Goal: Transaction & Acquisition: Subscribe to service/newsletter

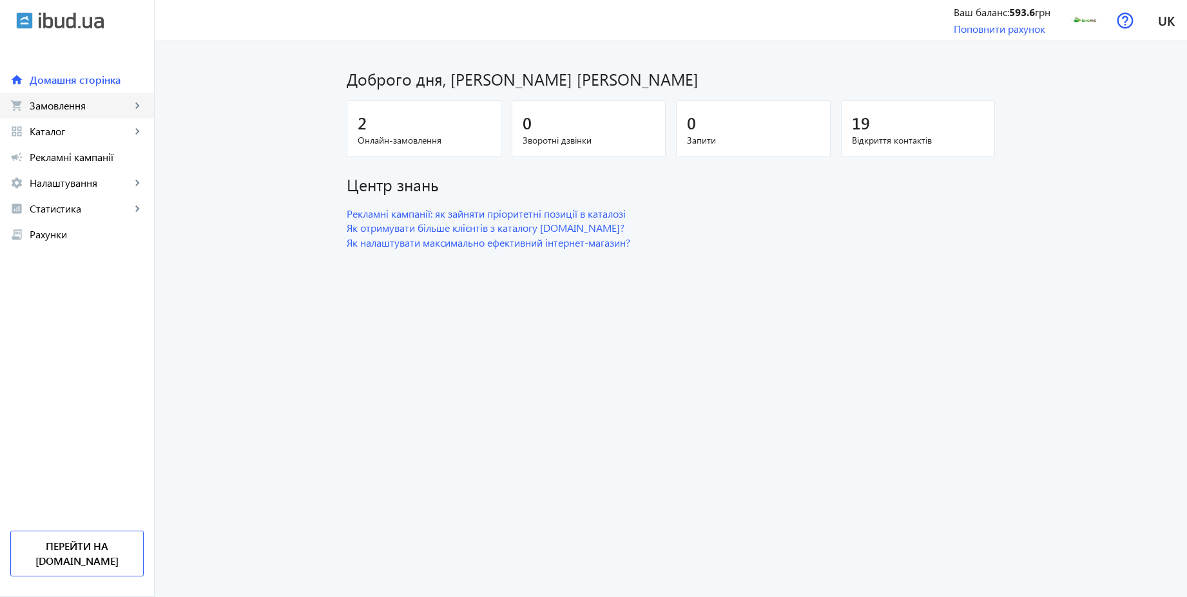
click at [81, 105] on span "Замовлення" at bounding box center [80, 105] width 101 height 13
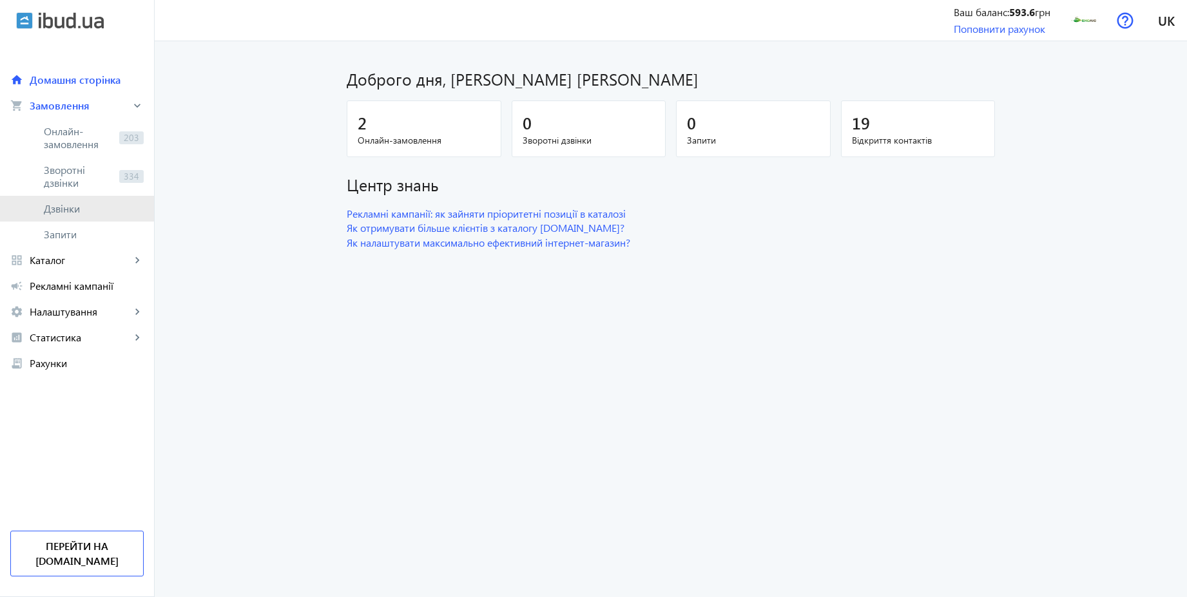
click at [64, 206] on span "Дзвінки" at bounding box center [94, 208] width 100 height 13
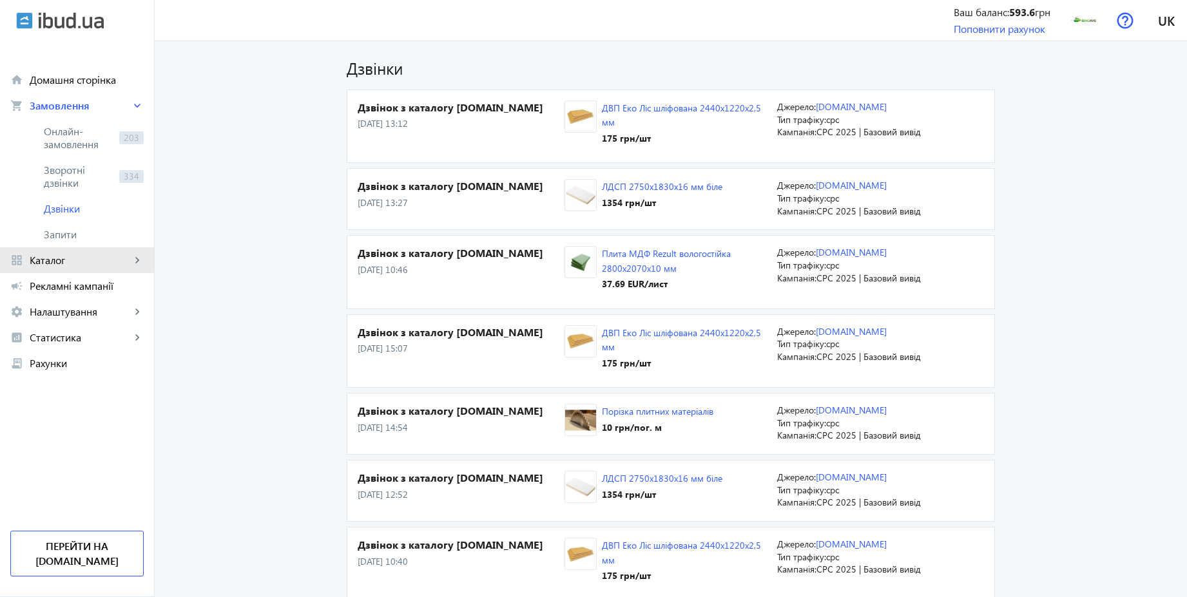
click at [57, 256] on span "Каталог" at bounding box center [80, 260] width 101 height 13
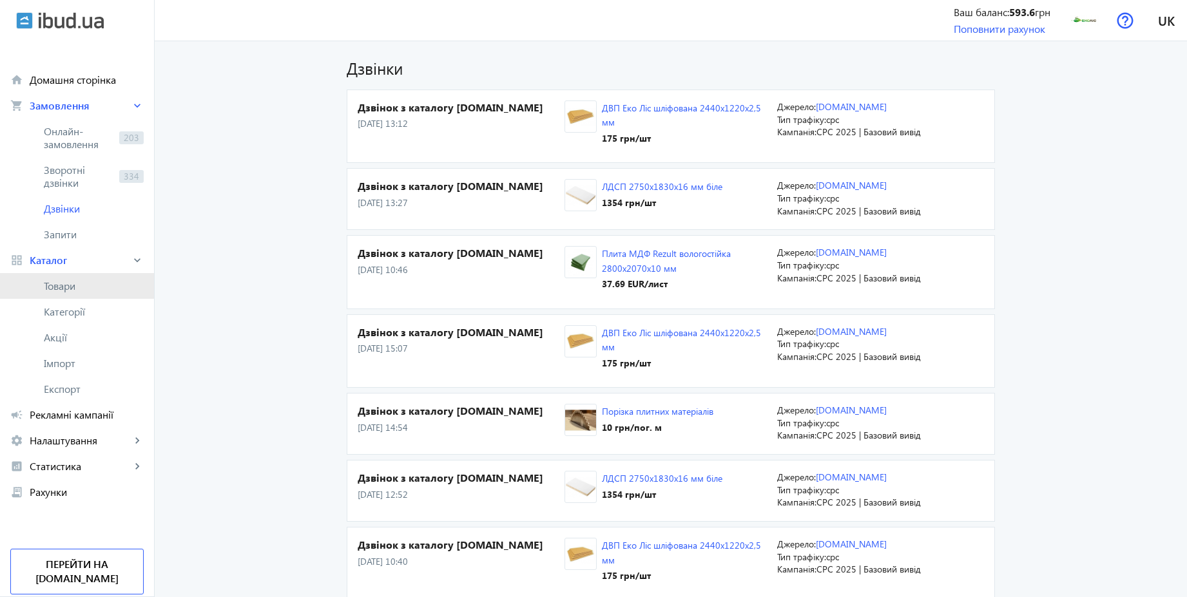
click at [57, 280] on span "Товари" at bounding box center [94, 286] width 100 height 13
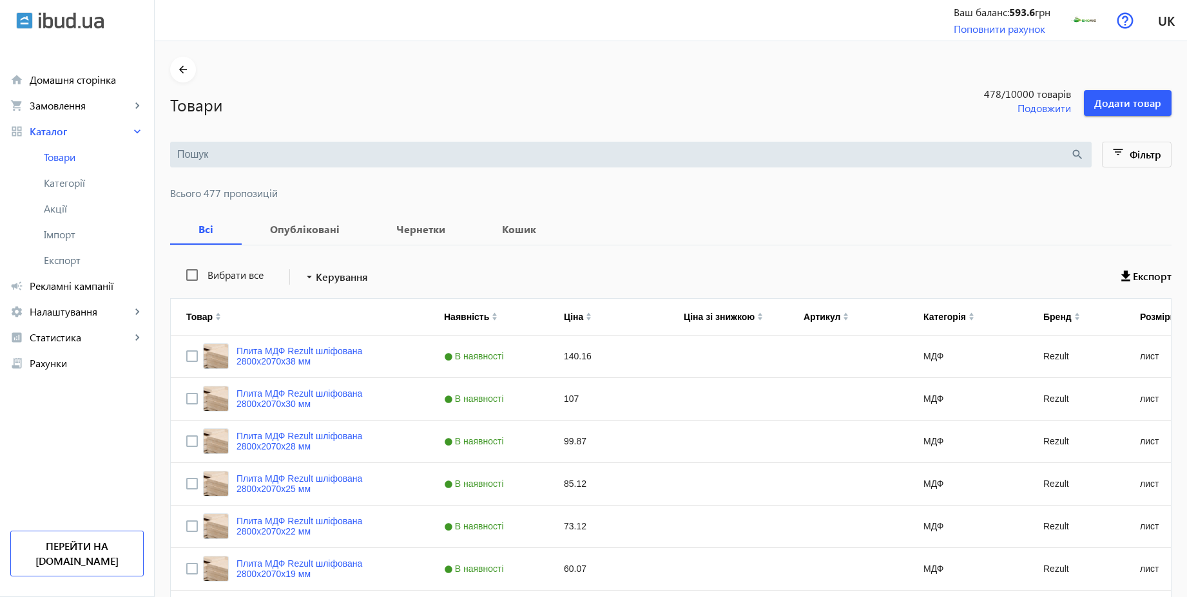
click at [428, 157] on input "search" at bounding box center [623, 155] width 893 height 14
click at [70, 177] on span "Категорії" at bounding box center [94, 183] width 100 height 13
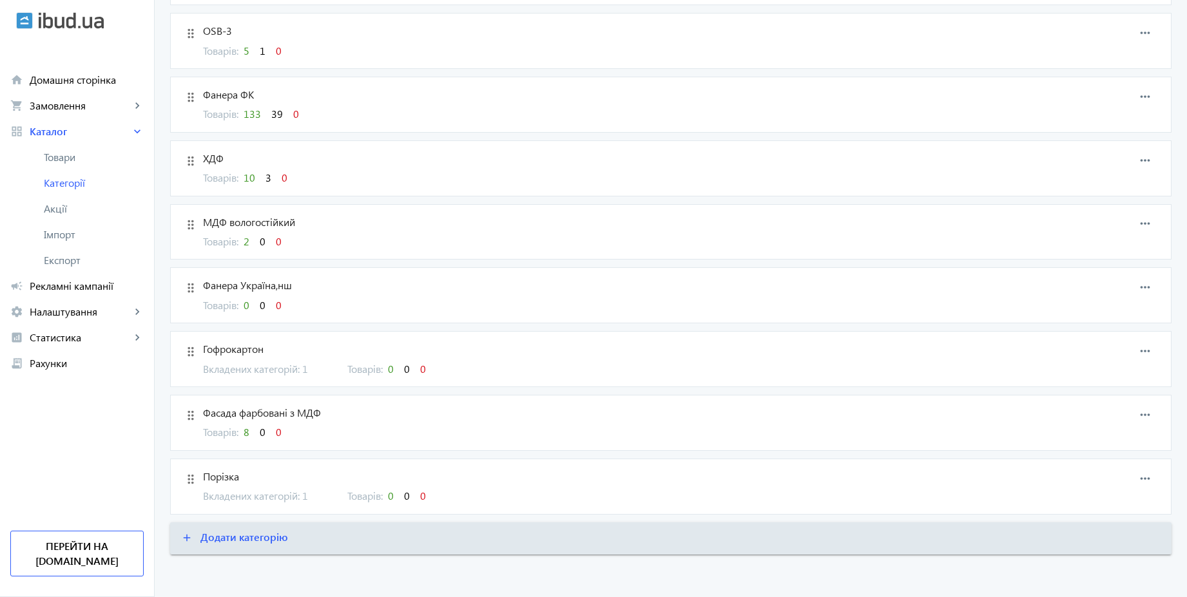
scroll to position [414, 0]
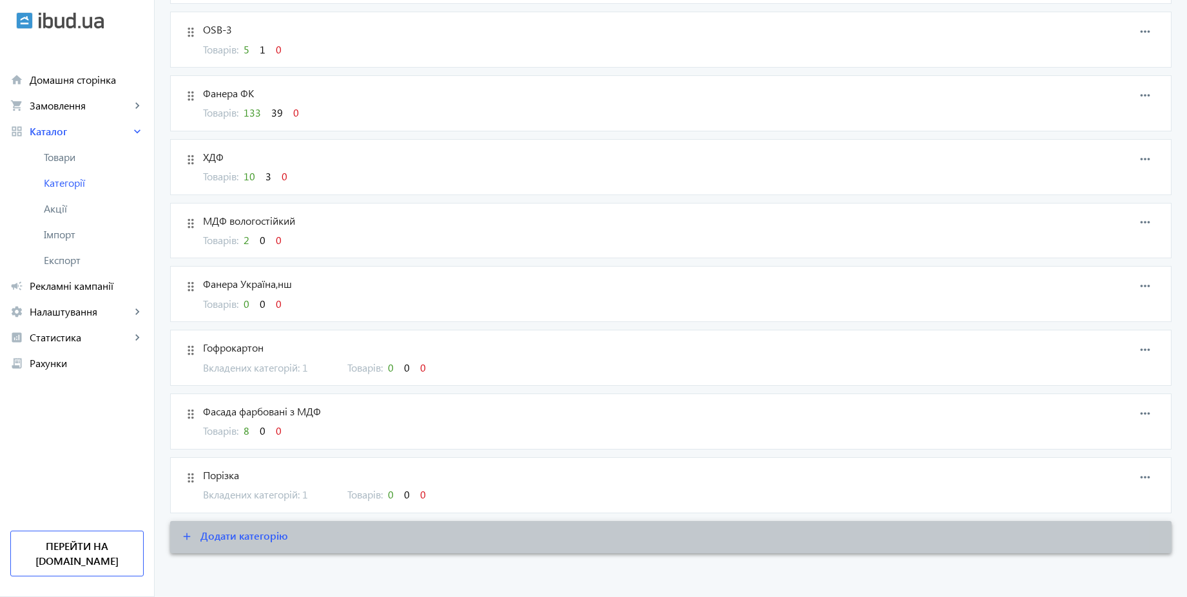
click at [256, 532] on span "Додати категорію" at bounding box center [244, 536] width 88 height 14
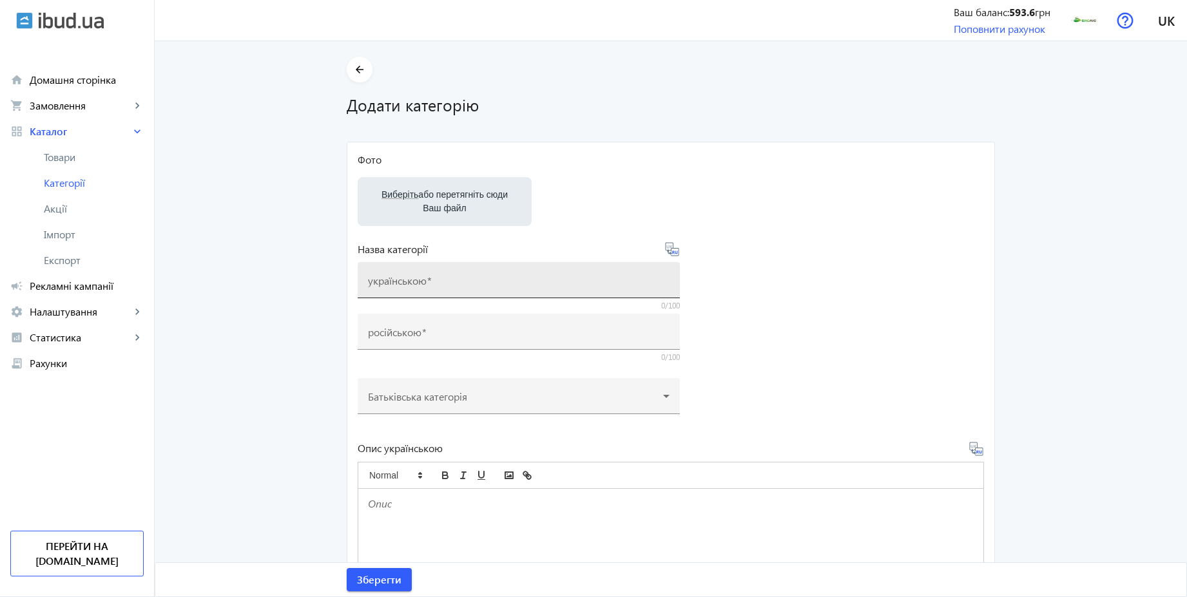
click at [440, 278] on input "українською" at bounding box center [519, 285] width 302 height 14
type input "[PERSON_NAME]"
click at [670, 256] on icon at bounding box center [672, 250] width 14 height 14
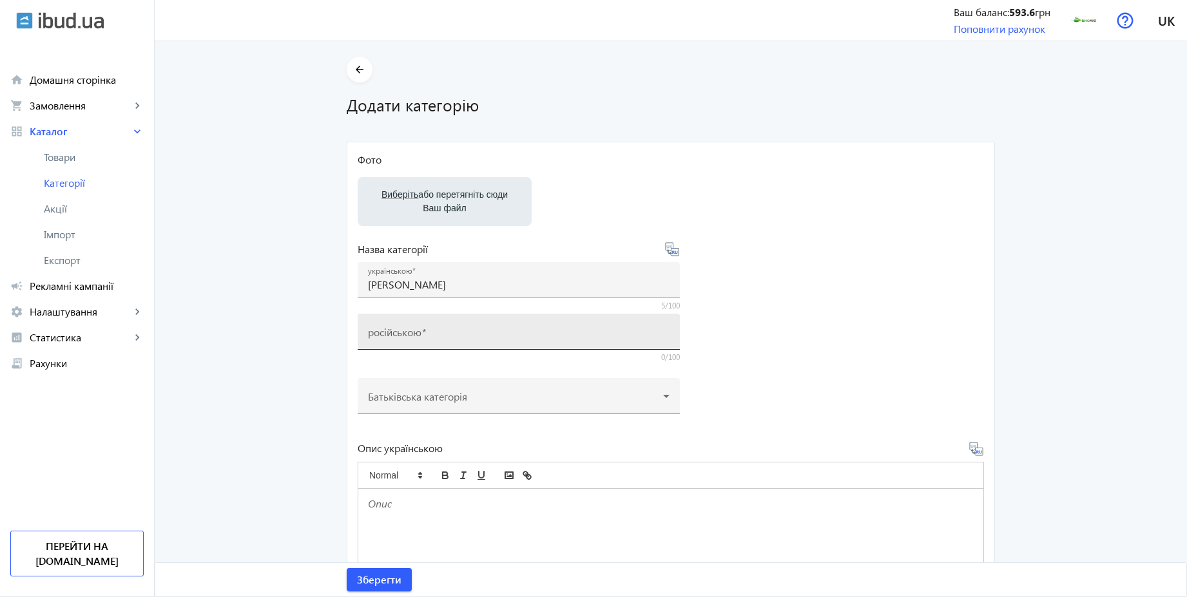
type input "[PERSON_NAME]"
click at [389, 585] on span "Зберегти" at bounding box center [379, 580] width 44 height 14
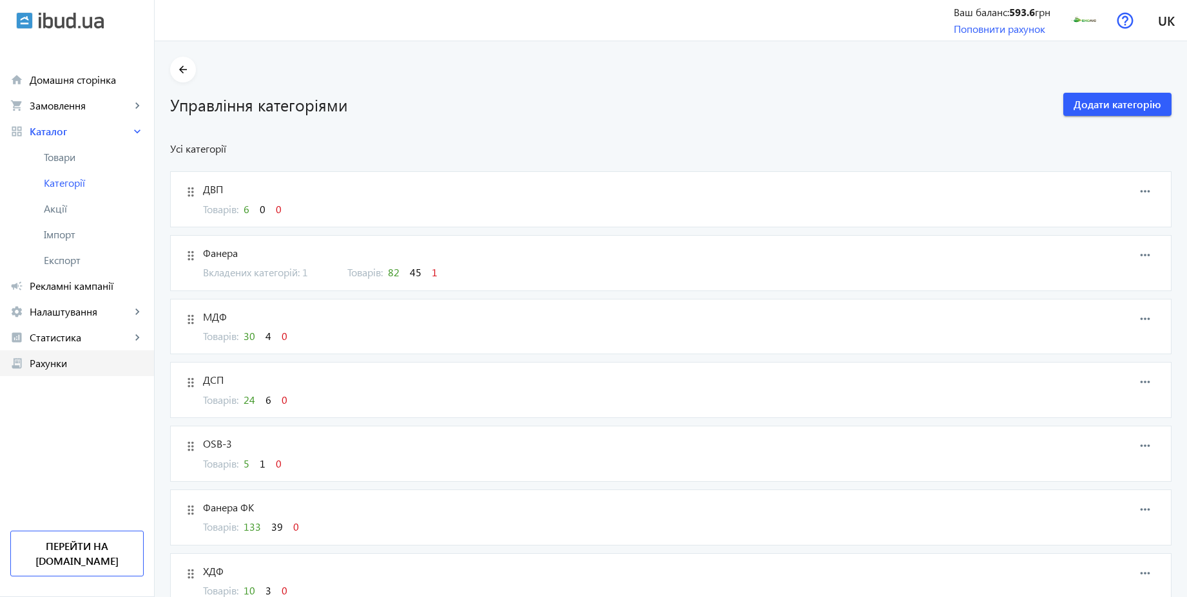
click at [75, 362] on span "Рахунки" at bounding box center [87, 363] width 114 height 13
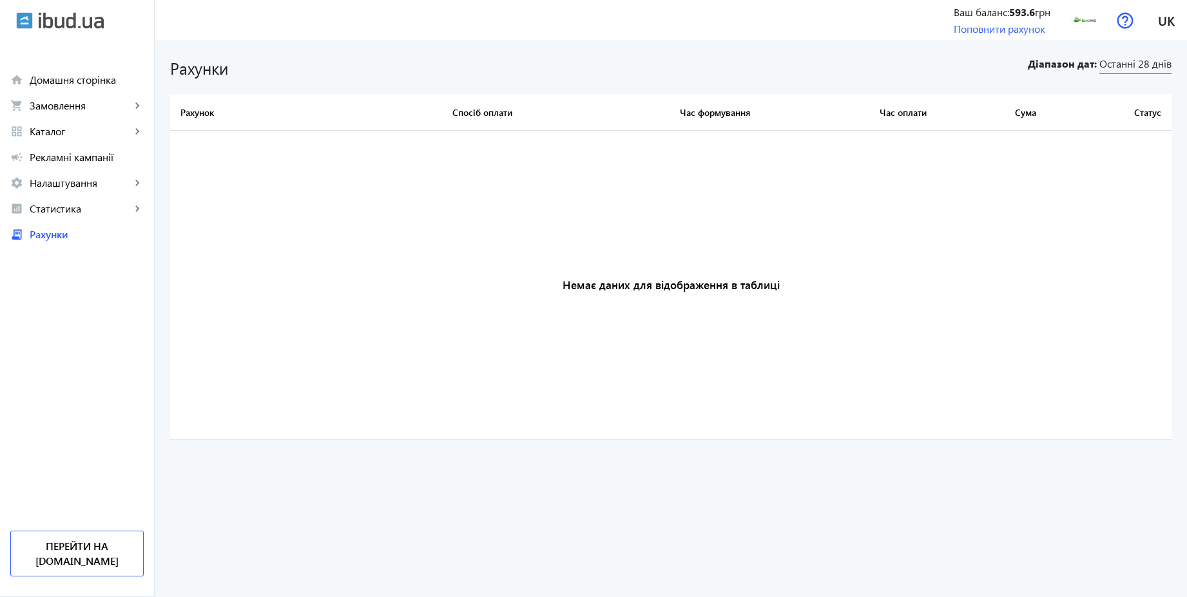
click at [1123, 62] on span "Останні 28 днів" at bounding box center [1136, 65] width 72 height 17
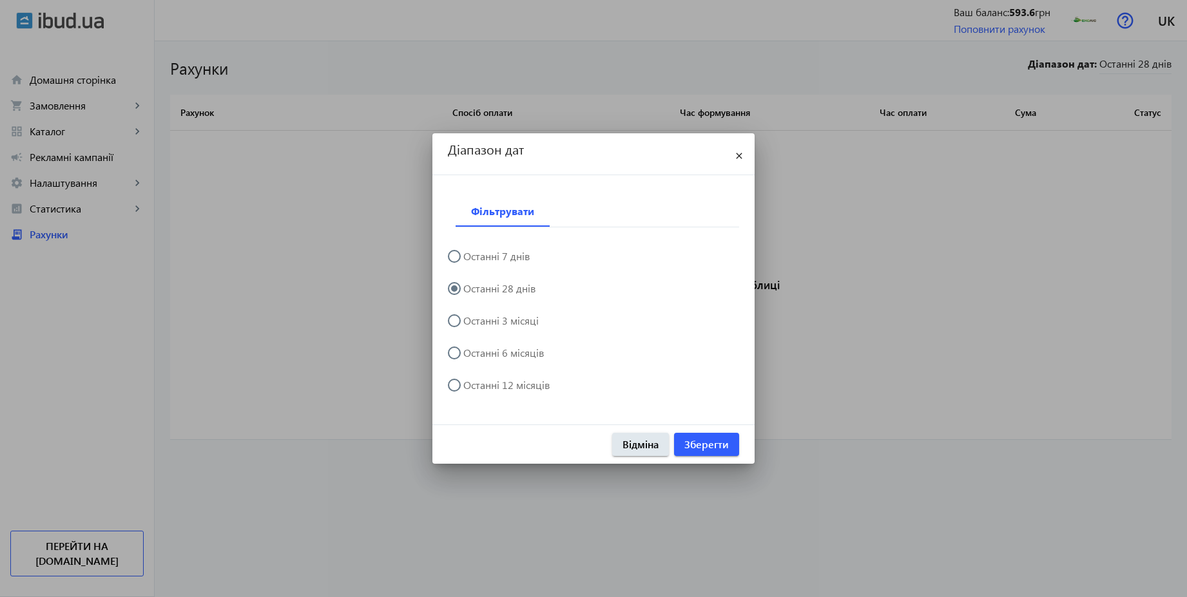
click at [540, 385] on label "Останні 12 місяців" at bounding box center [505, 385] width 89 height 10
click at [474, 385] on input "Останні 12 місяців" at bounding box center [461, 392] width 26 height 26
radio input "true"
click at [707, 441] on span "Зберегти" at bounding box center [706, 445] width 44 height 14
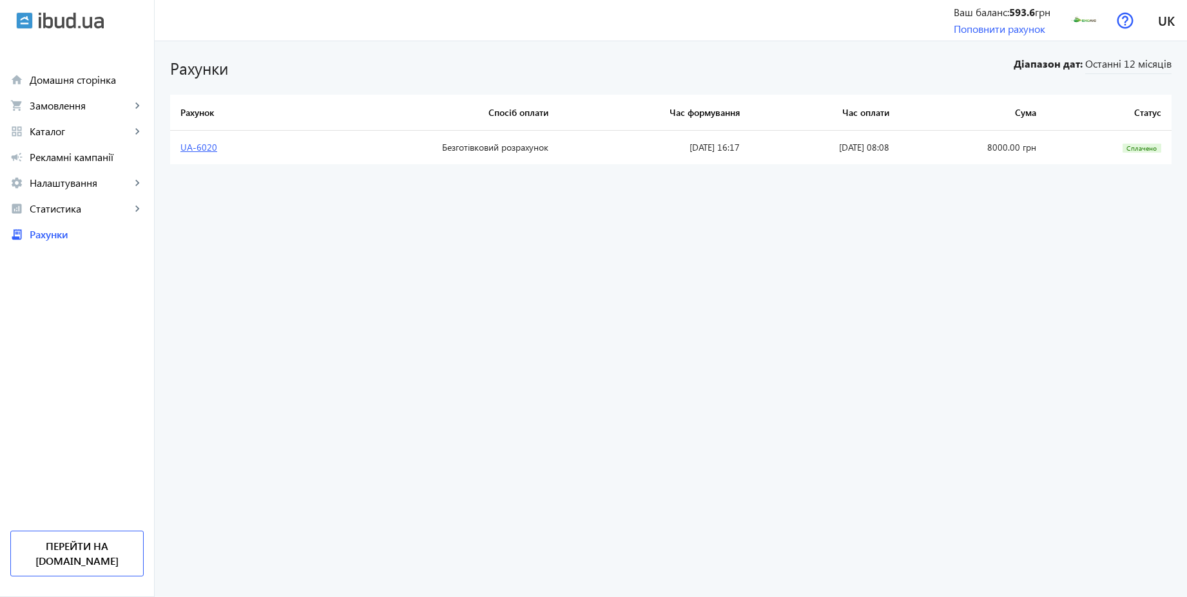
click at [202, 150] on link "UA-6020" at bounding box center [198, 147] width 37 height 12
click at [65, 23] on img at bounding box center [71, 20] width 65 height 17
click at [1082, 21] on img at bounding box center [1084, 20] width 29 height 29
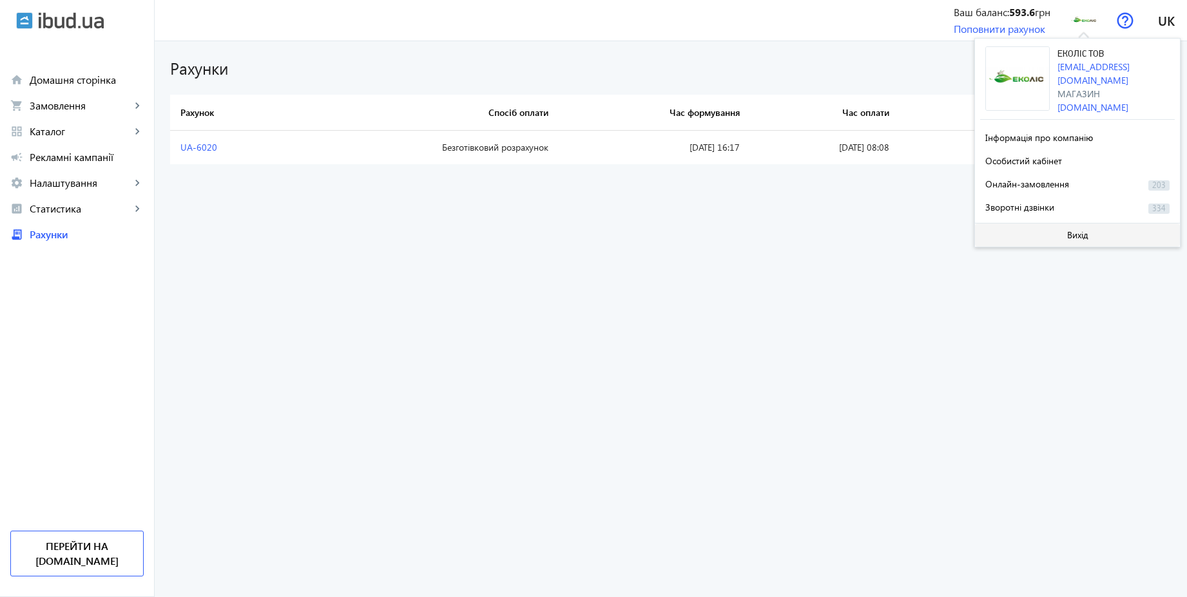
click at [1081, 239] on span at bounding box center [1077, 235] width 205 height 31
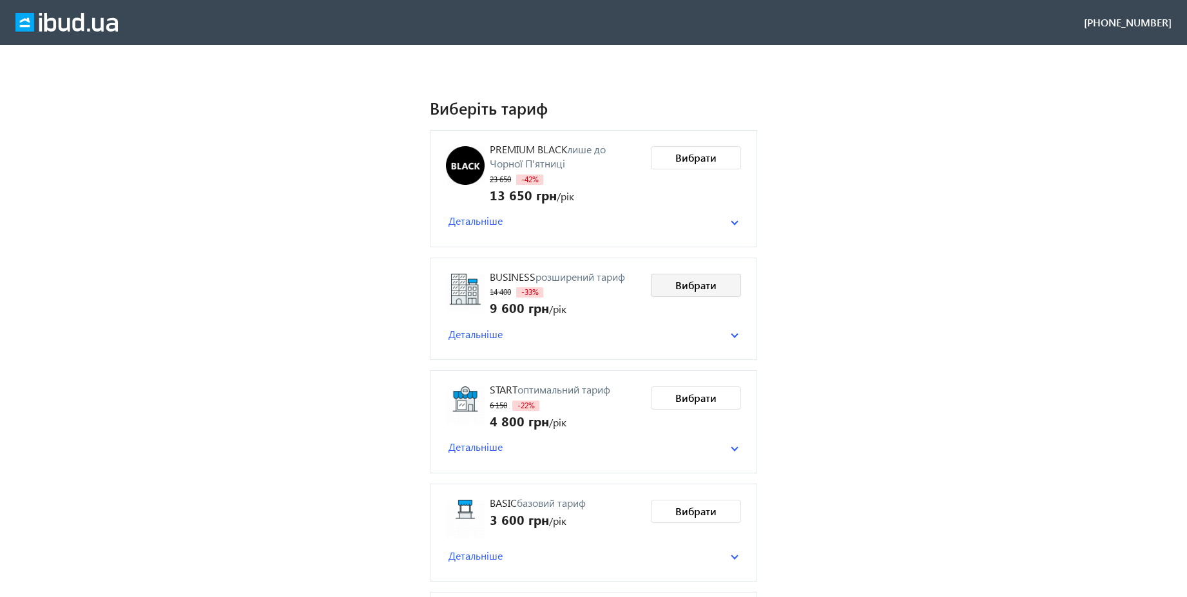
click at [692, 284] on span "Вибрати" at bounding box center [695, 285] width 41 height 14
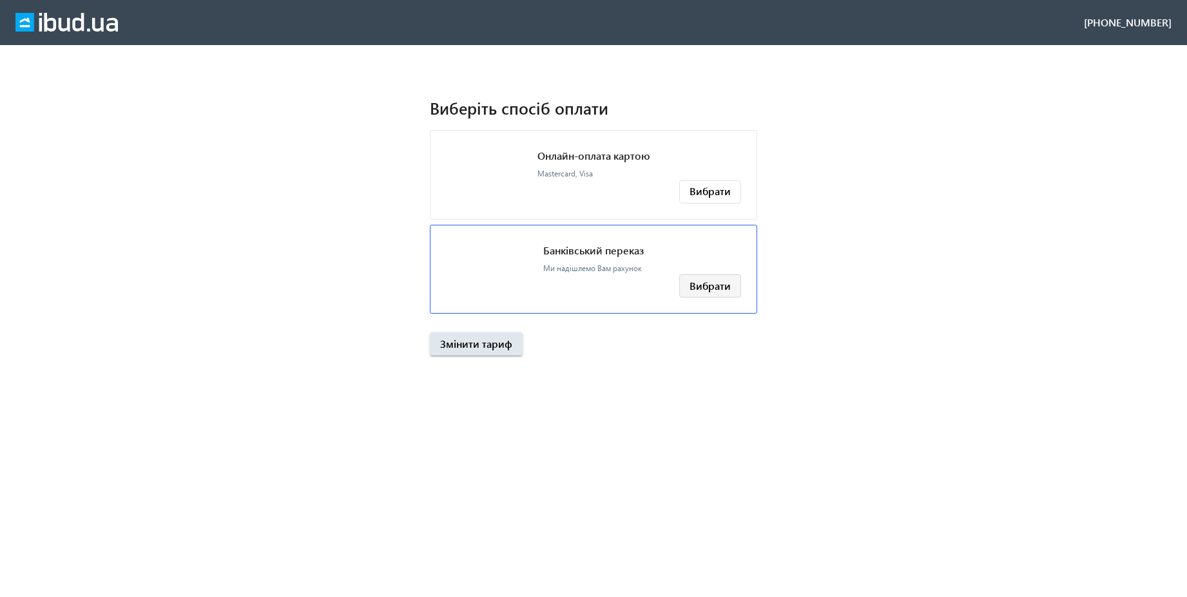
click at [704, 291] on span "Вибрати" at bounding box center [710, 286] width 41 height 14
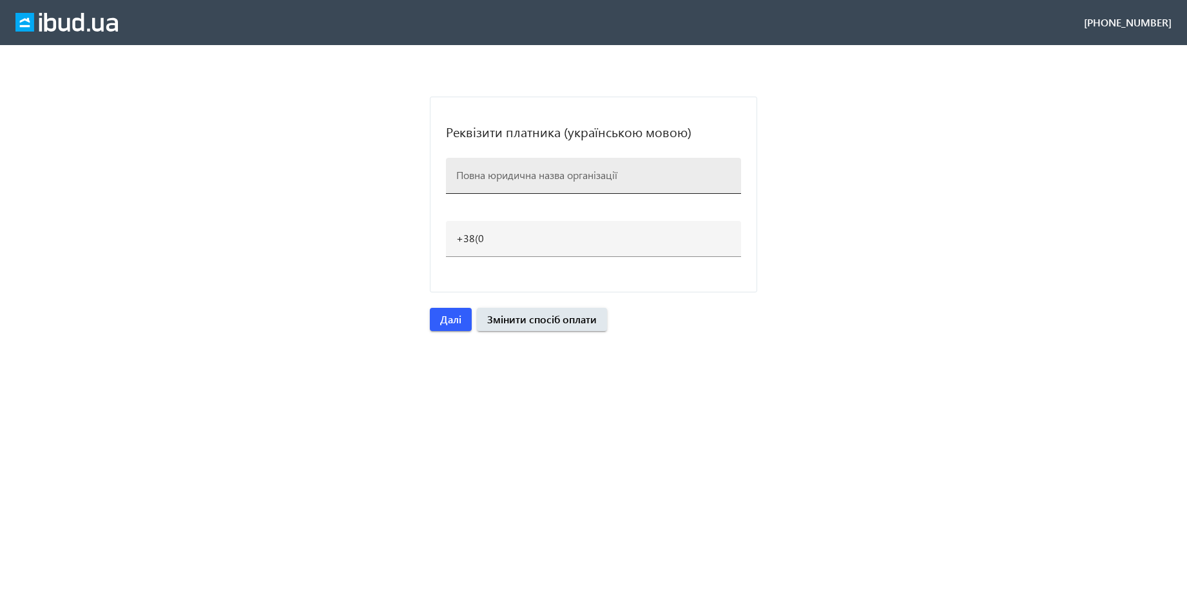
click at [550, 177] on input at bounding box center [593, 175] width 275 height 14
paste input "ТзОВ "ЕКОЛІС КИЇВ""
type input "ТзОВ "ЕКОЛІС КИЇВ""
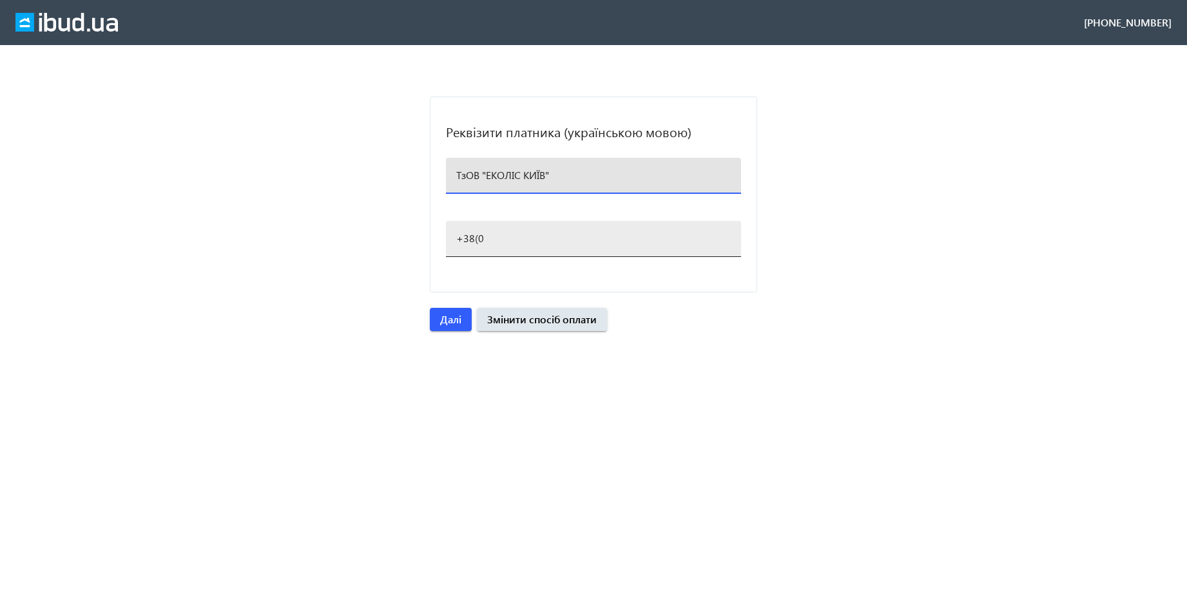
click at [505, 236] on input "+38(0" at bounding box center [593, 238] width 275 height 14
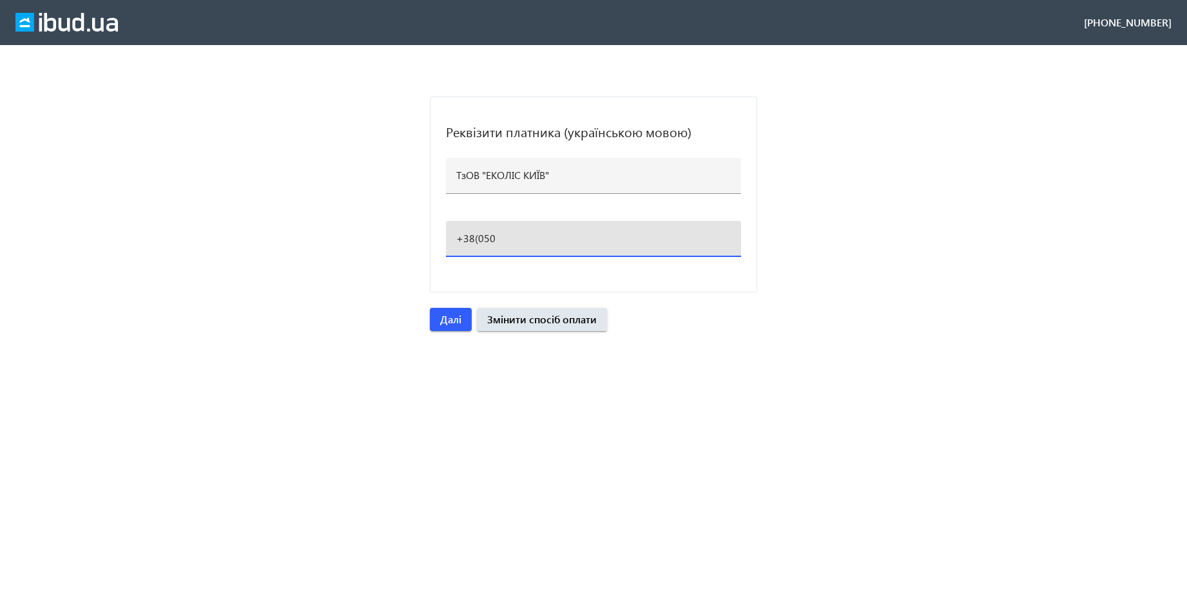
paste input ")077-20-88"
type input "+38(050)077-20-88"
click at [442, 319] on span "Далі" at bounding box center [450, 320] width 21 height 14
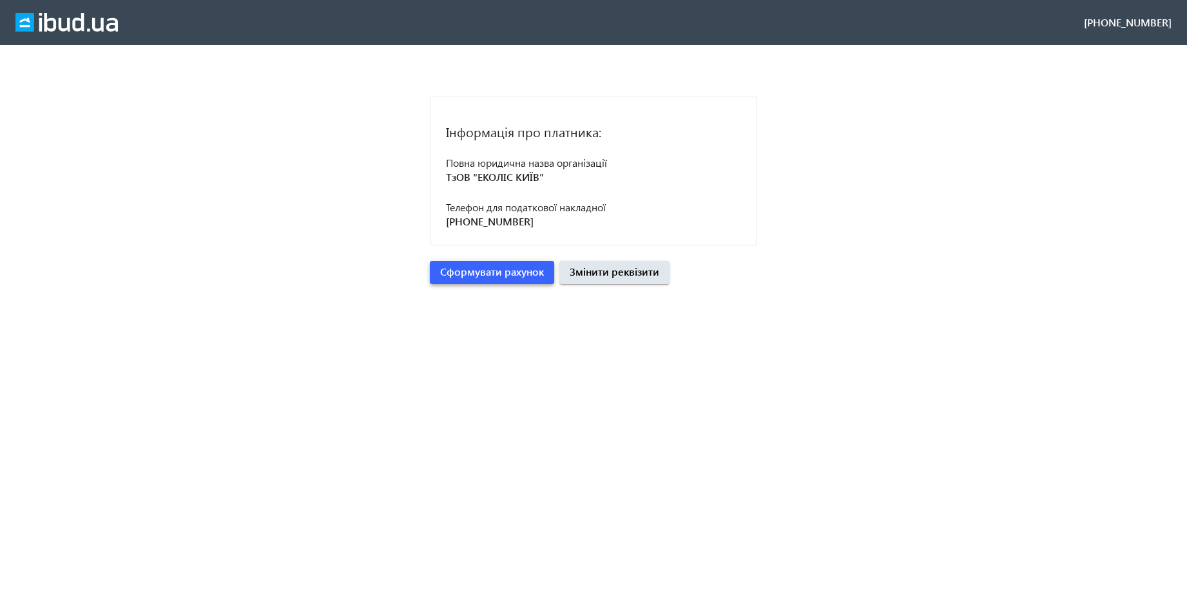
click at [523, 274] on span "Сформувати рахунок" at bounding box center [492, 272] width 104 height 14
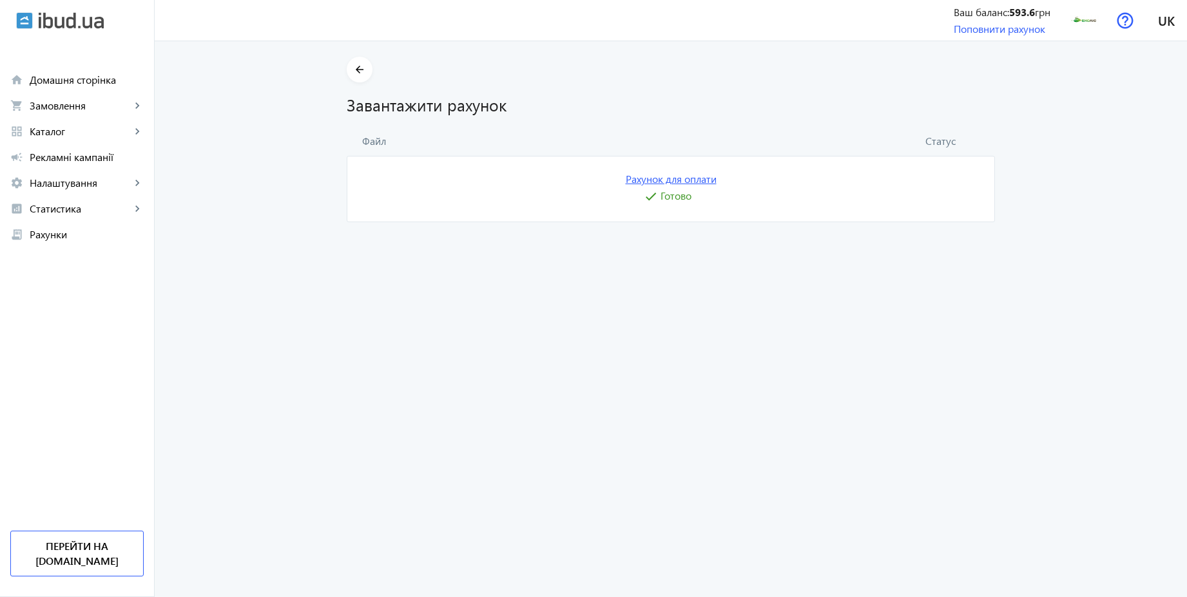
click at [690, 178] on link "Рахунок для оплати" at bounding box center [671, 179] width 91 height 14
click at [66, 86] on span "Домашня сторінка" at bounding box center [87, 79] width 114 height 13
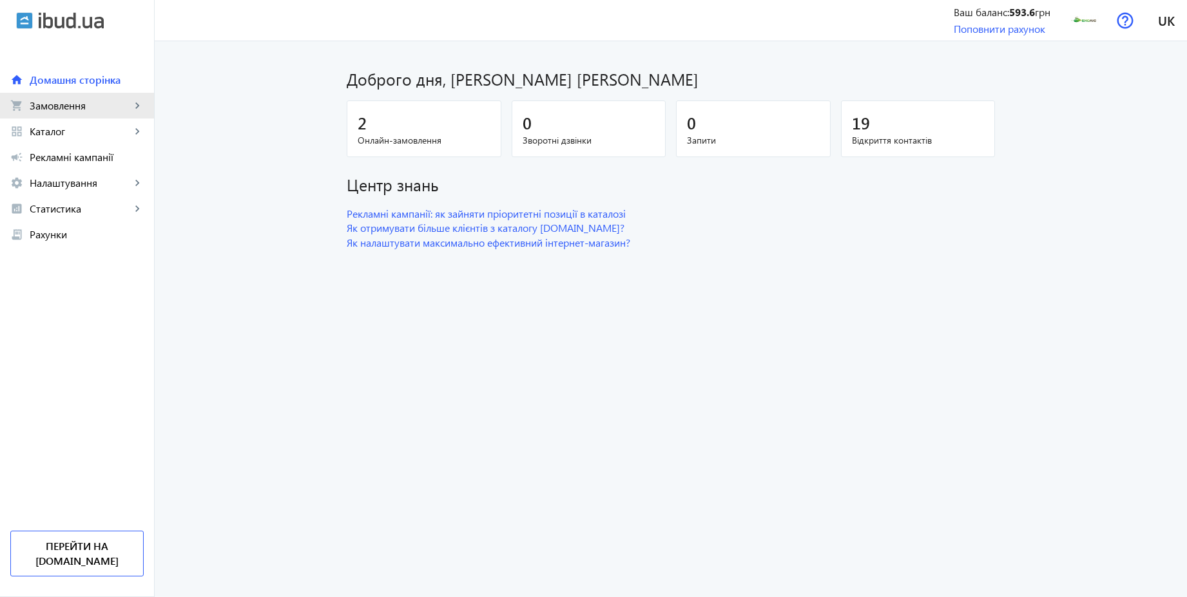
click at [72, 106] on span "Замовлення" at bounding box center [80, 105] width 101 height 13
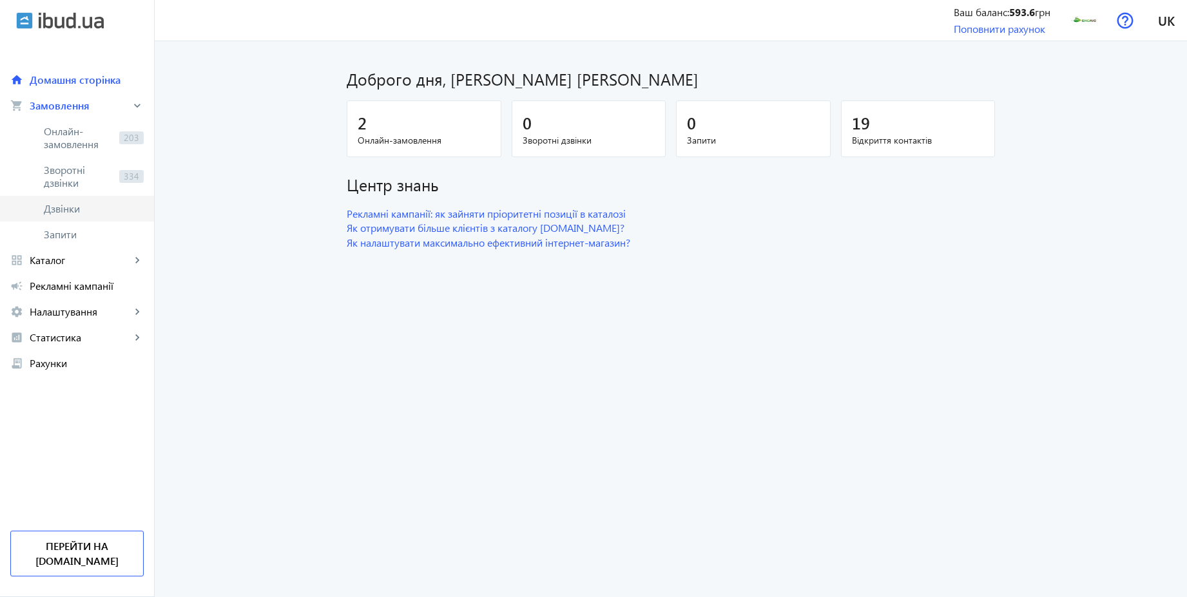
click at [64, 205] on span "Дзвінки" at bounding box center [94, 208] width 100 height 13
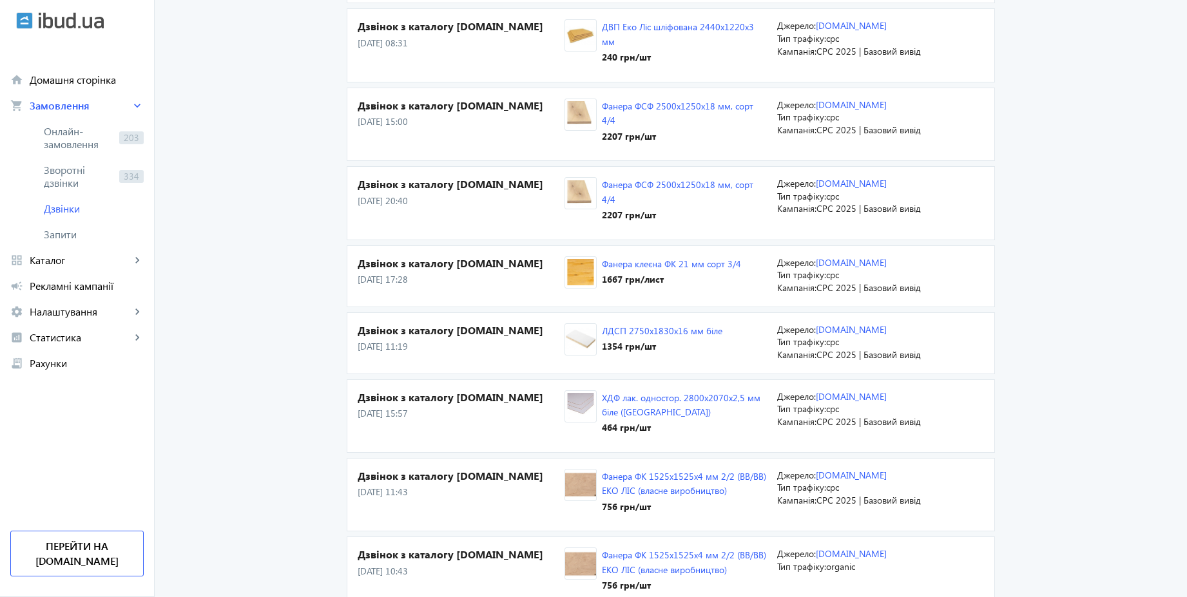
scroll to position [1083, 0]
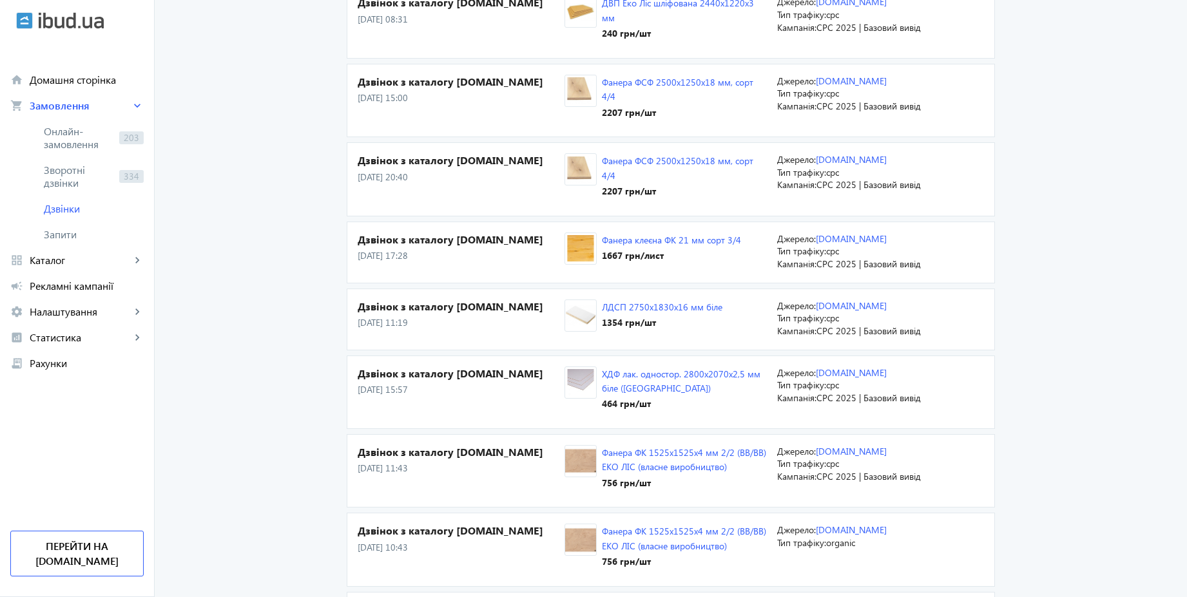
drag, startPoint x: 1194, startPoint y: 296, endPoint x: 1194, endPoint y: 365, distance: 69.6
click at [1187, 365] on html "arrow_back home Домашня сторінка shopping_cart Замовлення keyboard_arrow_right …" at bounding box center [593, 150] width 1187 height 2467
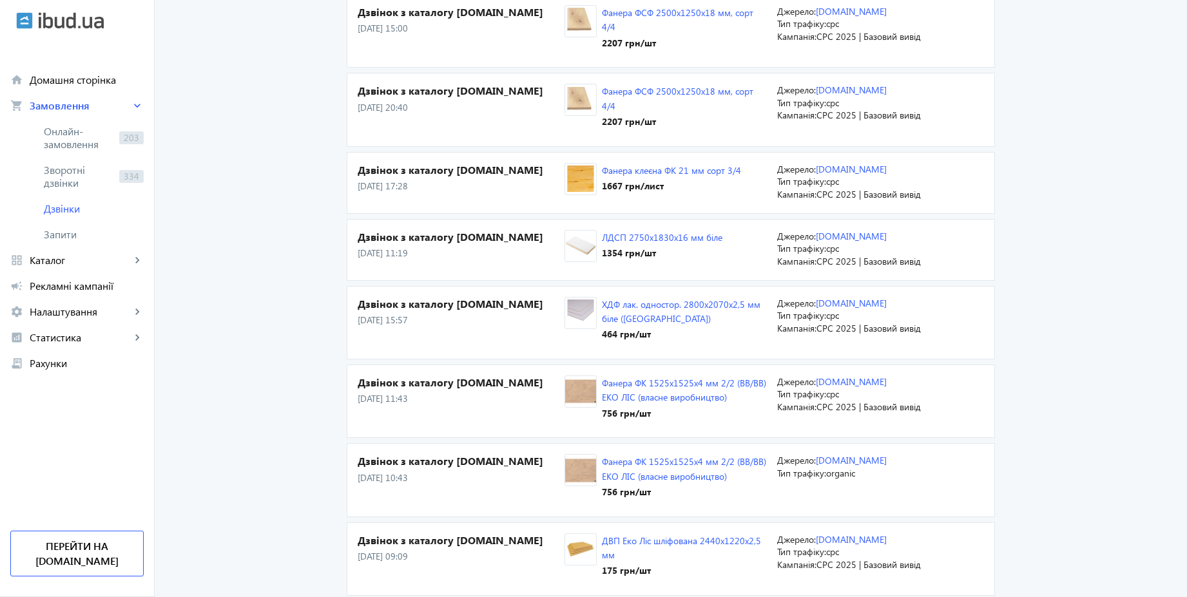
scroll to position [0, 0]
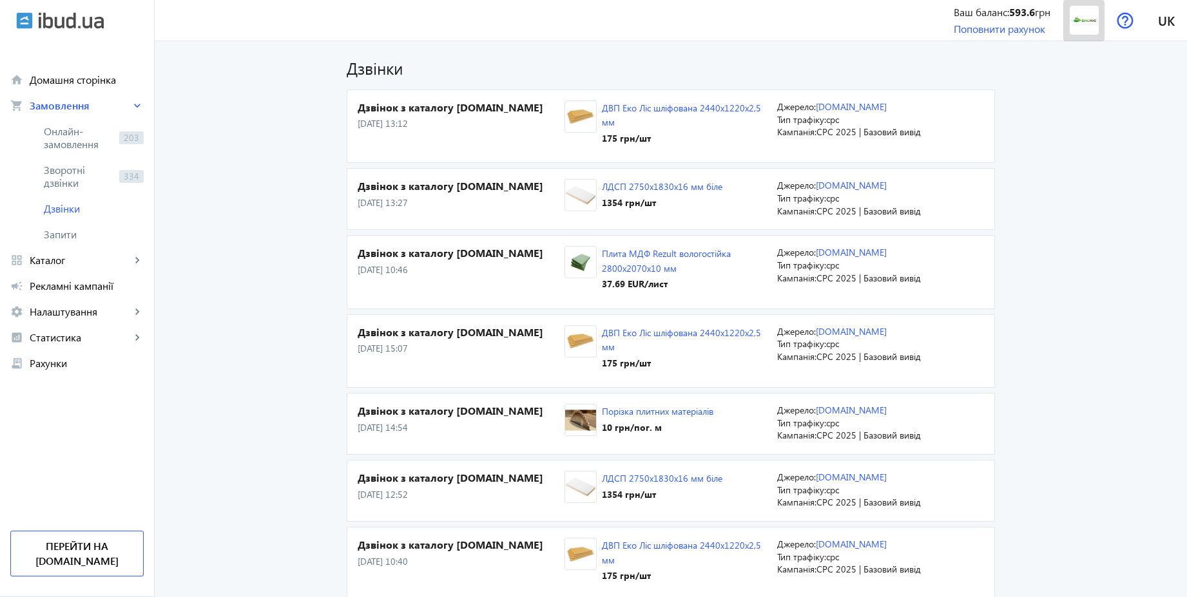
click at [1078, 24] on img at bounding box center [1084, 20] width 29 height 29
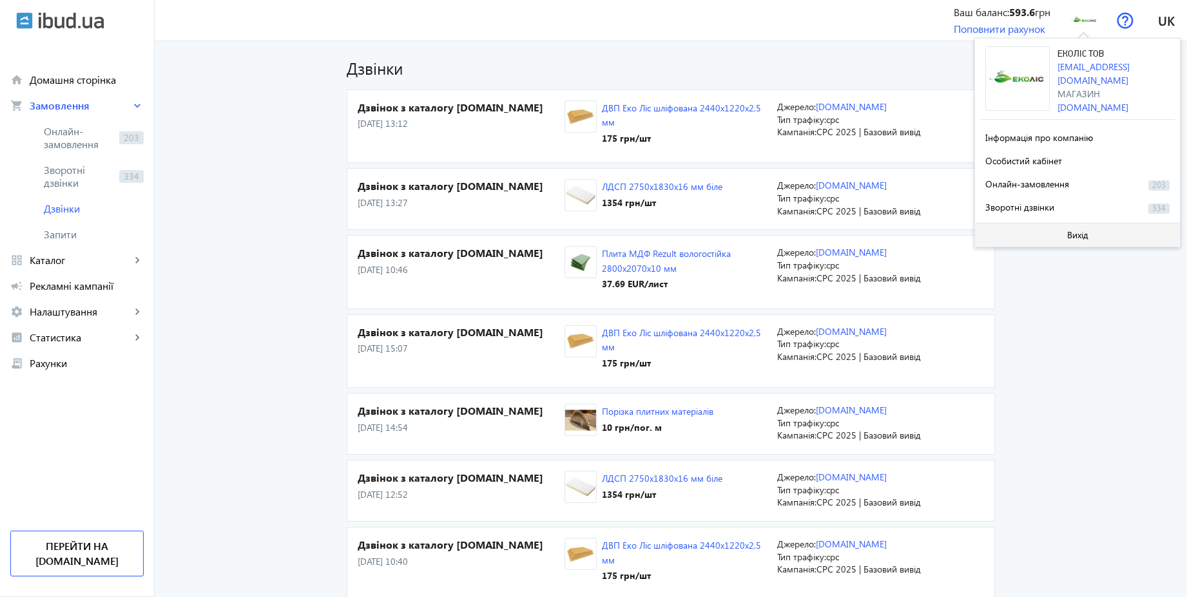
click at [1081, 238] on span at bounding box center [1077, 235] width 205 height 31
